Goal: Task Accomplishment & Management: Manage account settings

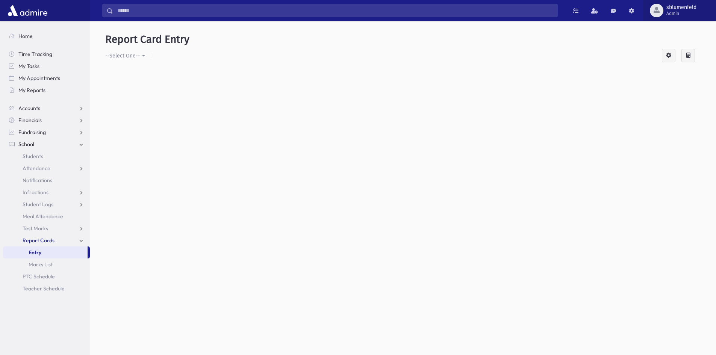
click at [680, 8] on span "sblumenfeld" at bounding box center [682, 8] width 30 height 6
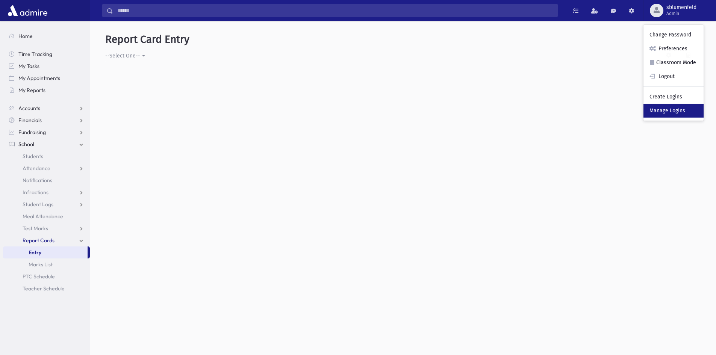
click at [676, 108] on link "Manage Logins" at bounding box center [674, 111] width 60 height 14
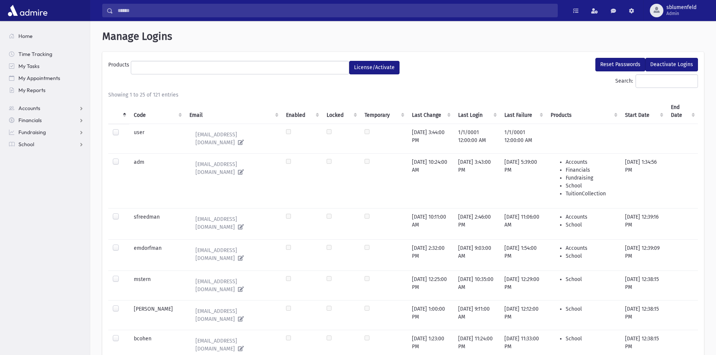
select select
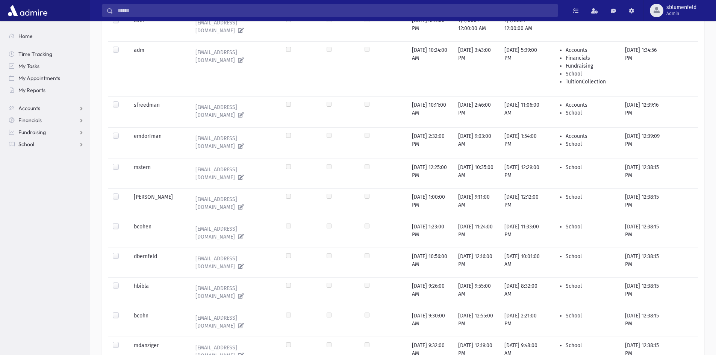
scroll to position [38, 0]
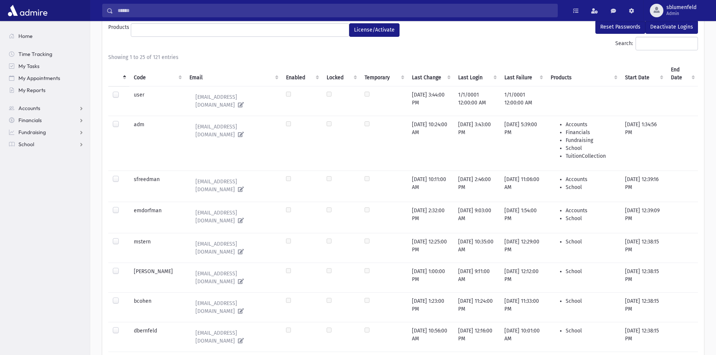
click at [143, 73] on th "Code" at bounding box center [157, 73] width 56 height 25
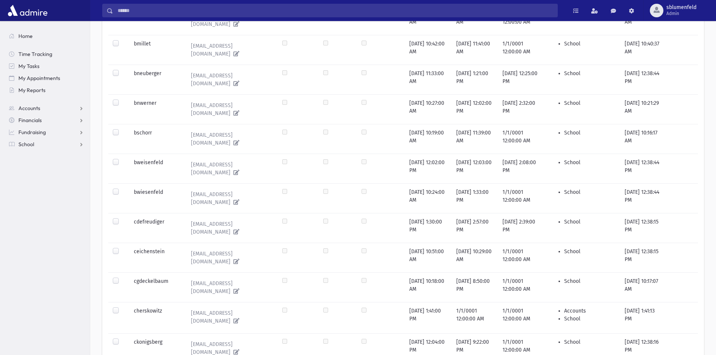
scroll to position [502, 0]
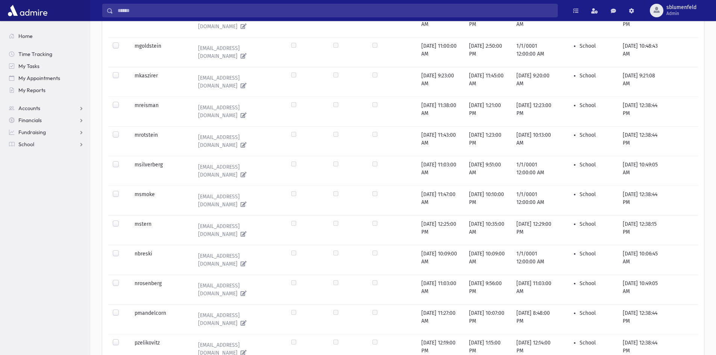
scroll to position [467, 0]
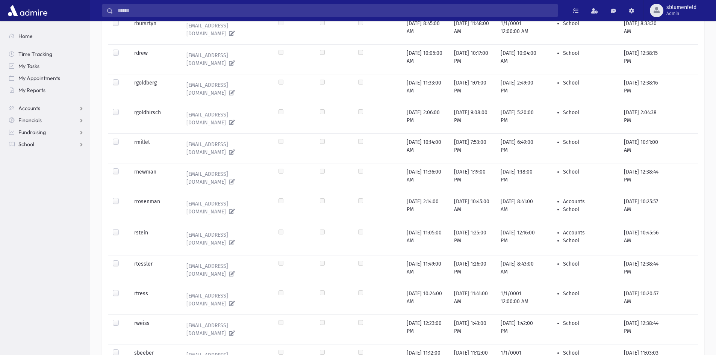
scroll to position [98, 0]
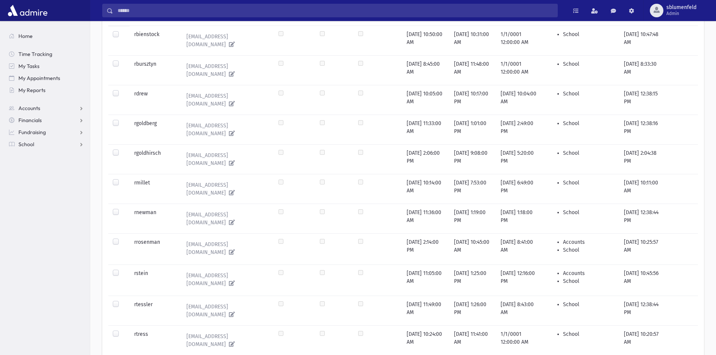
click at [122, 270] on label at bounding box center [122, 270] width 0 height 0
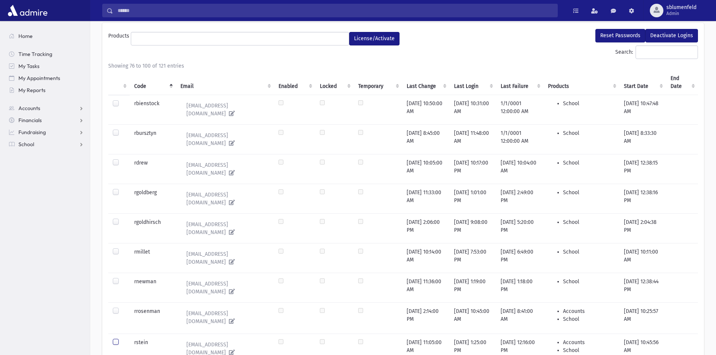
scroll to position [0, 0]
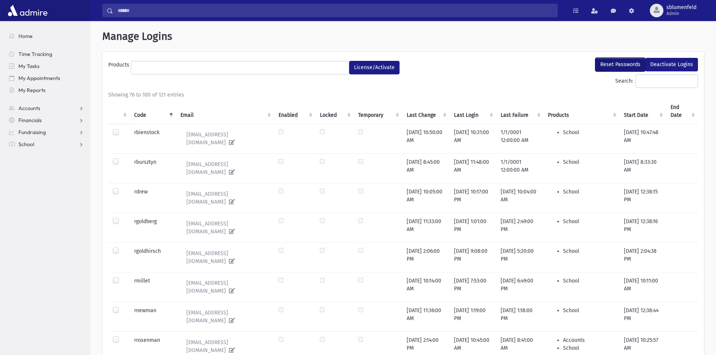
click at [628, 63] on button "Reset Passwords" at bounding box center [620, 65] width 50 height 14
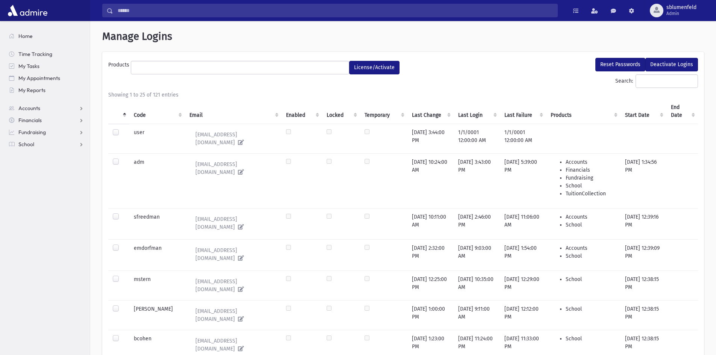
select select
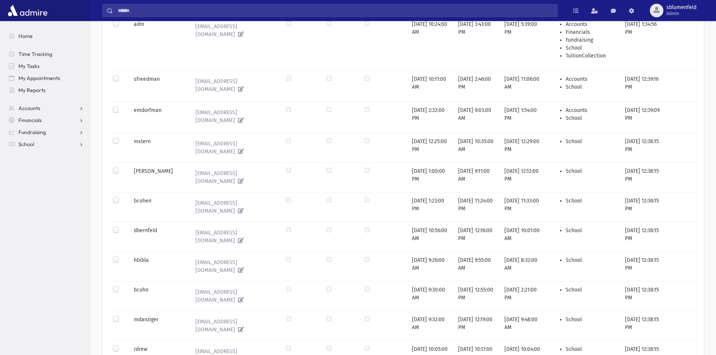
scroll to position [38, 0]
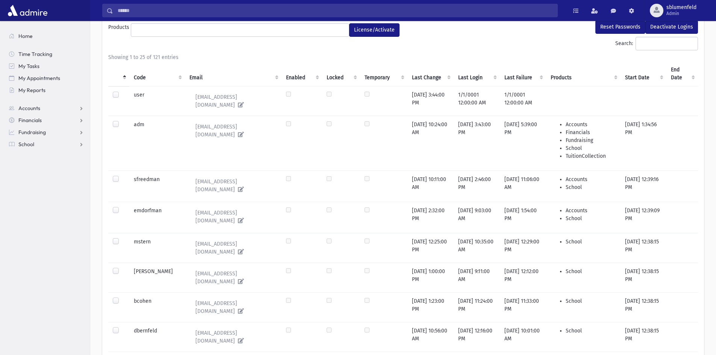
click at [145, 80] on th "Code" at bounding box center [157, 73] width 56 height 25
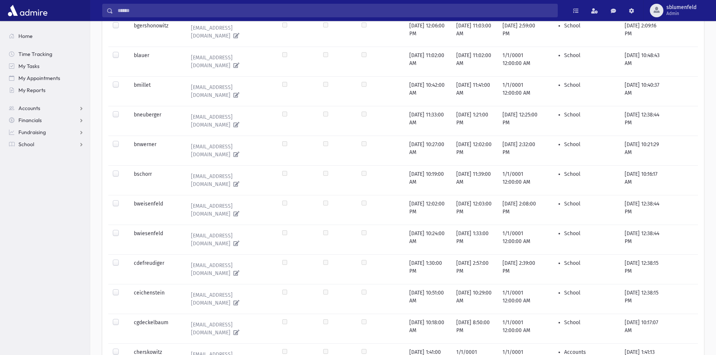
scroll to position [489, 0]
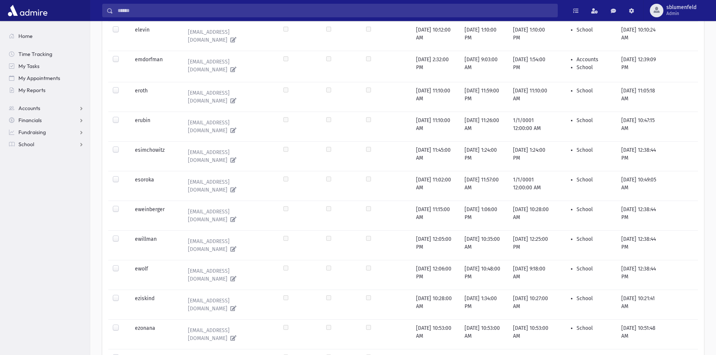
scroll to position [473, 0]
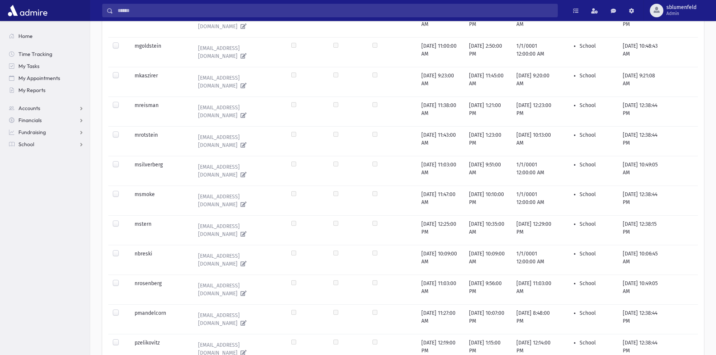
scroll to position [467, 0]
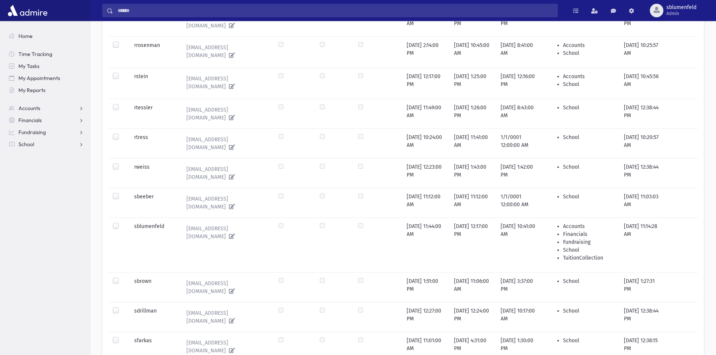
scroll to position [248, 0]
